Goal: Information Seeking & Learning: Compare options

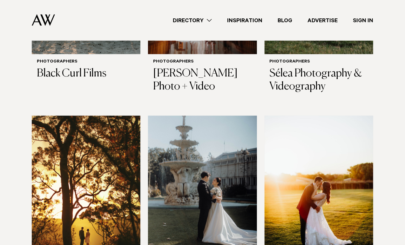
scroll to position [489, 0]
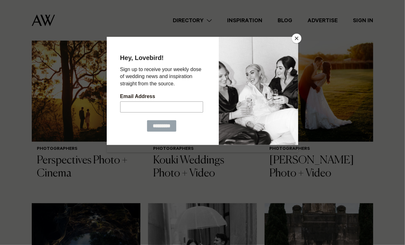
click at [297, 42] on button "Close" at bounding box center [297, 39] width 10 height 10
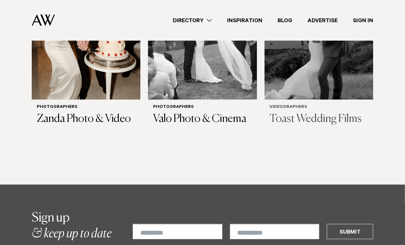
scroll to position [1182, 0]
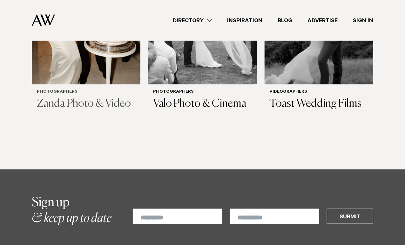
click at [108, 97] on h3 "Zanda Photo & Video" at bounding box center [86, 103] width 98 height 13
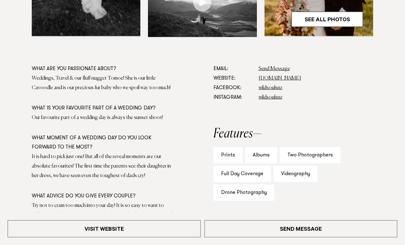
scroll to position [325, 0]
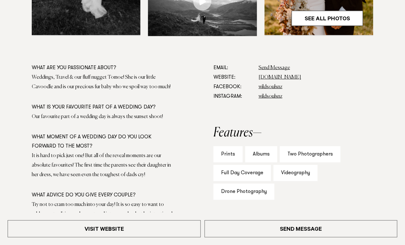
click at [301, 170] on div "Videography" at bounding box center [295, 173] width 44 height 16
click at [304, 174] on div "Videography" at bounding box center [295, 173] width 44 height 16
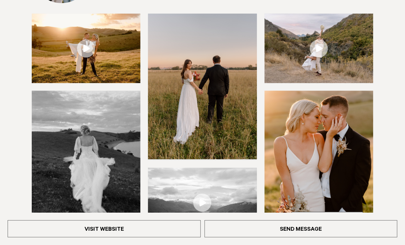
scroll to position [0, 0]
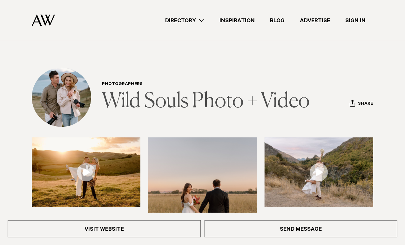
click at [131, 98] on link "Wild Souls Photo + Video" at bounding box center [206, 101] width 208 height 20
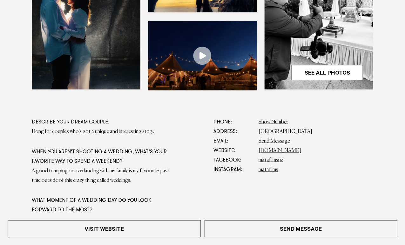
scroll to position [268, 0]
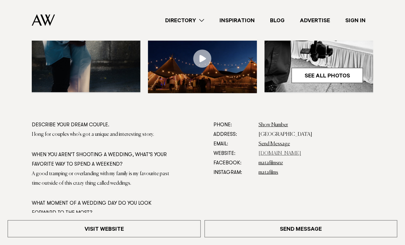
click at [265, 154] on link "matafilms.co.nz" at bounding box center [279, 153] width 43 height 5
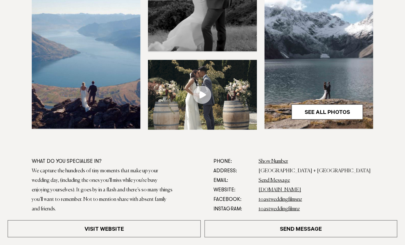
scroll to position [215, 0]
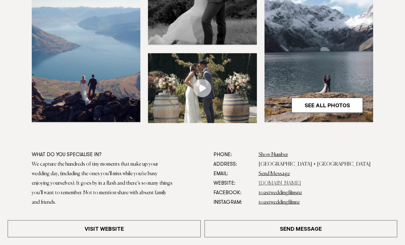
click at [290, 183] on link "[DOMAIN_NAME]" at bounding box center [279, 183] width 43 height 5
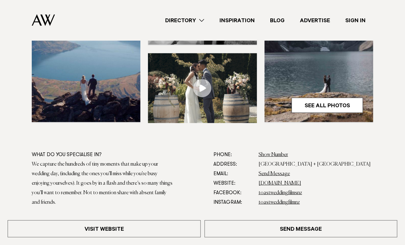
scroll to position [0, 0]
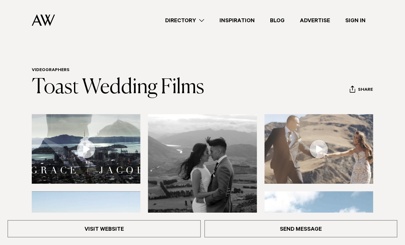
click at [202, 22] on link "Directory" at bounding box center [184, 20] width 54 height 9
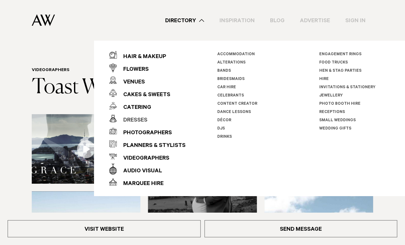
click at [139, 120] on div "Dresses" at bounding box center [132, 120] width 30 height 13
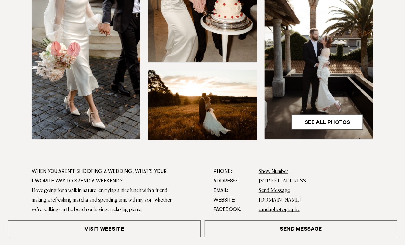
scroll to position [350, 0]
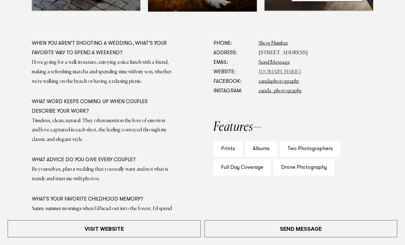
click at [298, 72] on link "www.zanda.photography" at bounding box center [279, 72] width 43 height 5
